Goal: Transaction & Acquisition: Subscribe to service/newsletter

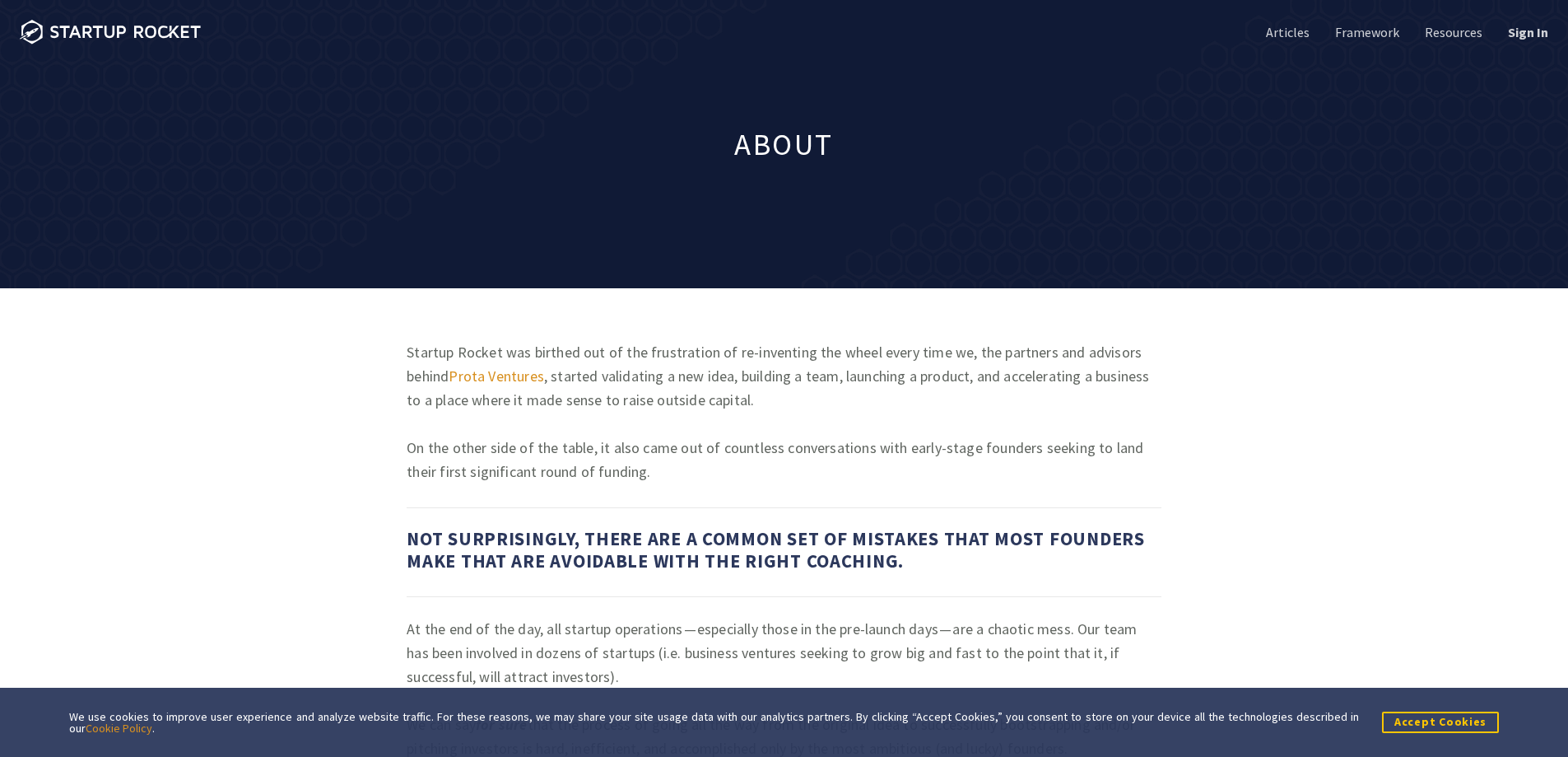
click at [1436, 719] on button "Accept Cookies" at bounding box center [1440, 722] width 117 height 20
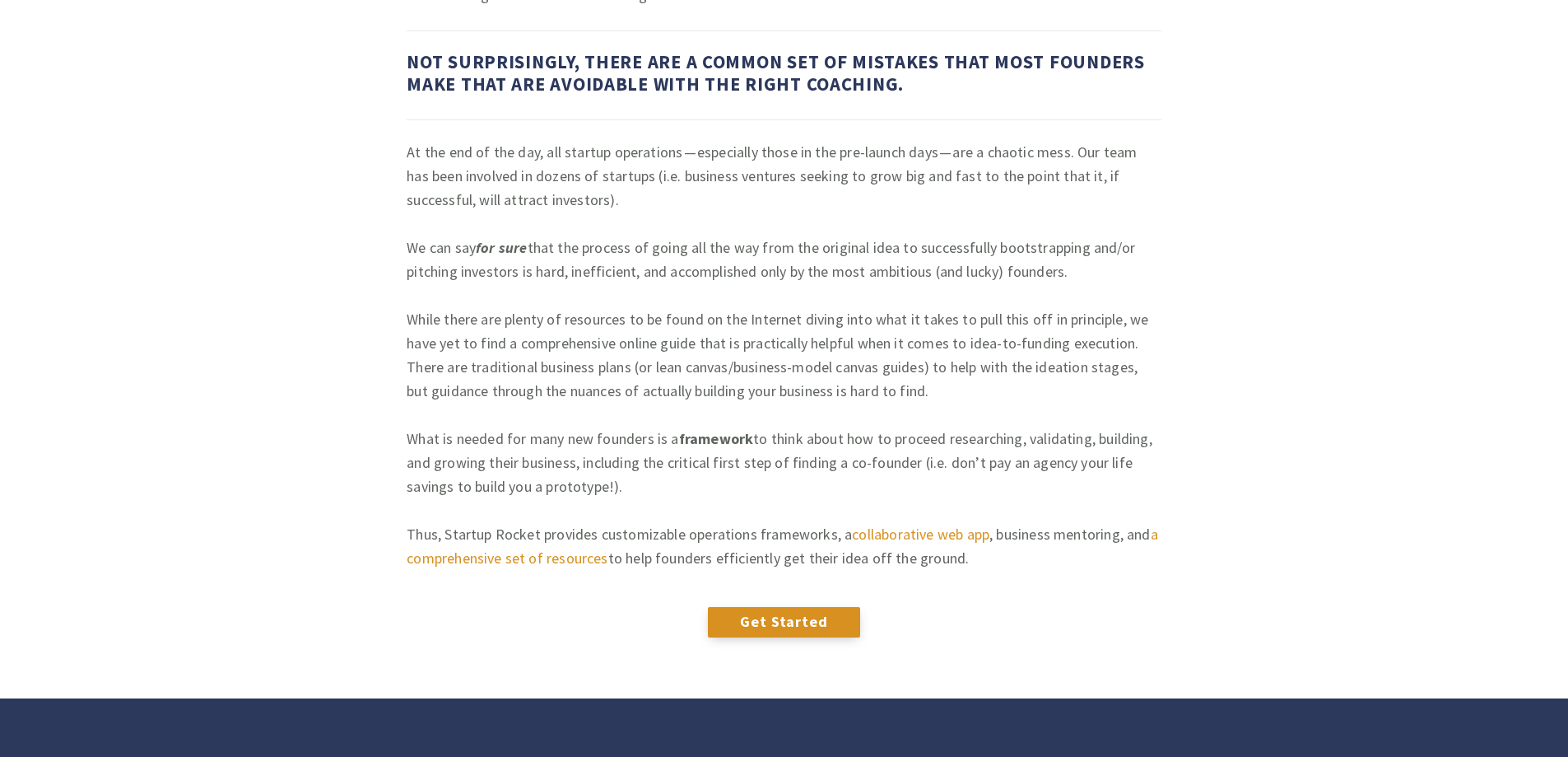
scroll to position [584, 0]
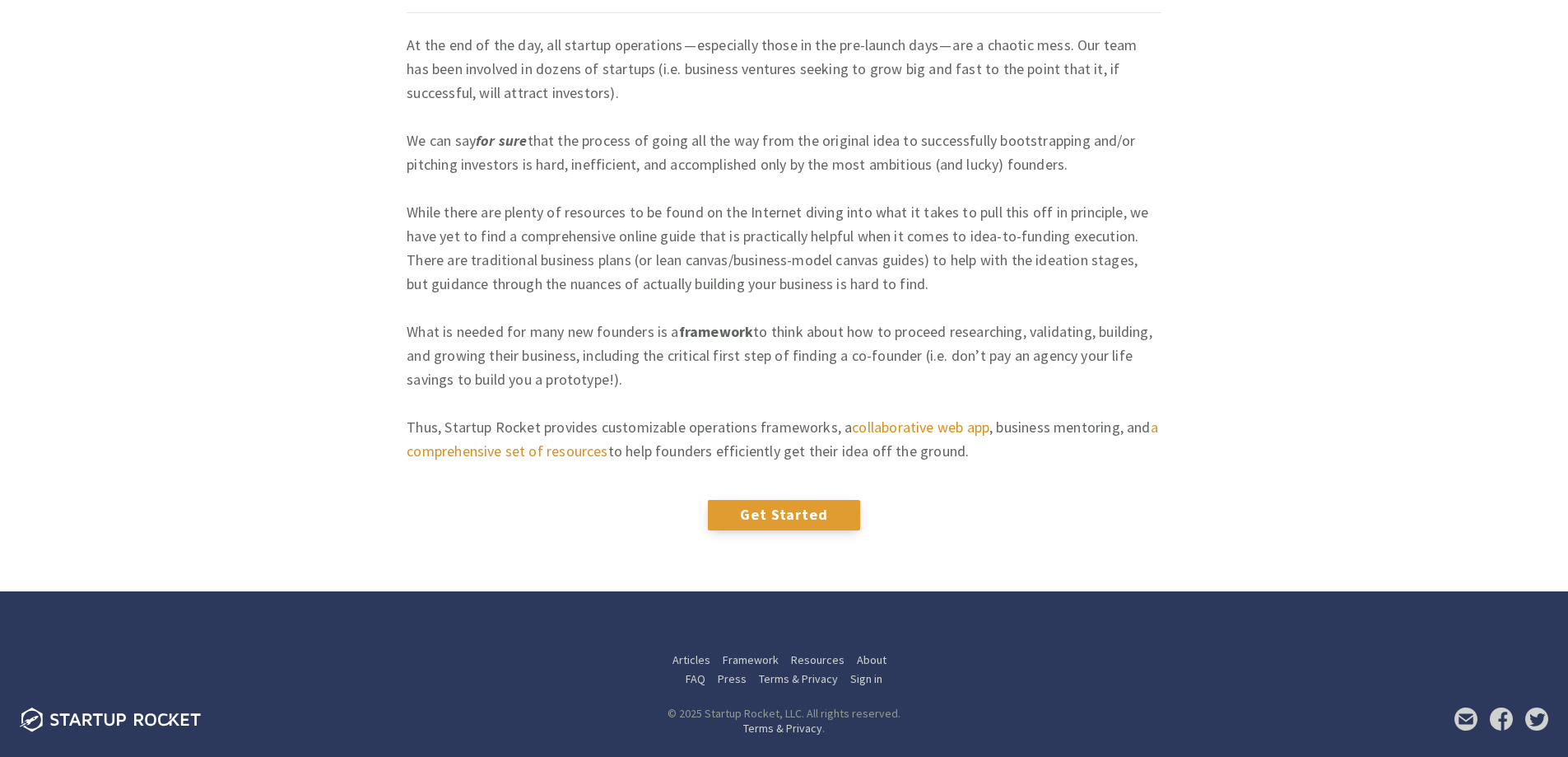
click at [784, 512] on link "Get Started" at bounding box center [784, 515] width 153 height 30
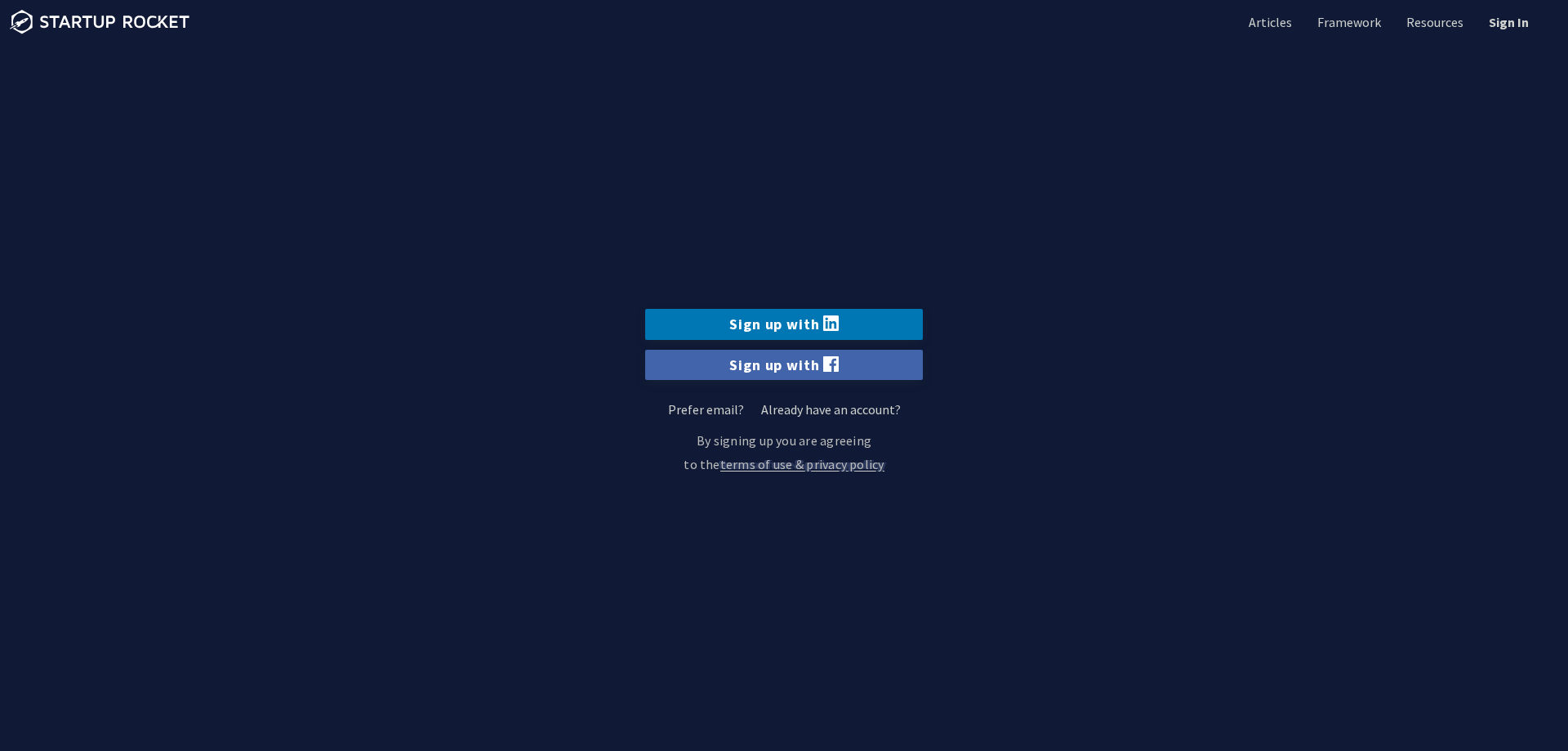
click at [784, 362] on link "Sign up with" at bounding box center [784, 365] width 278 height 30
